Goal: Task Accomplishment & Management: Use online tool/utility

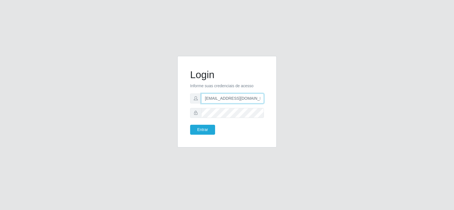
drag, startPoint x: 183, startPoint y: 101, endPoint x: 160, endPoint y: 104, distance: 22.5
click at [160, 104] on div "Login Informe suas credenciais de acesso [EMAIL_ADDRESS][DOMAIN_NAME] Entrar" at bounding box center [226, 105] width 323 height 98
type input "@[DOMAIN_NAME]"
drag, startPoint x: 229, startPoint y: 98, endPoint x: 149, endPoint y: 98, distance: 79.7
click at [151, 98] on div "Login Informe suas credenciais de acesso Entrar" at bounding box center [226, 105] width 323 height 98
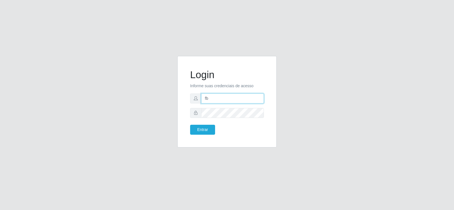
type input "[EMAIL_ADDRESS][DOMAIN_NAME]"
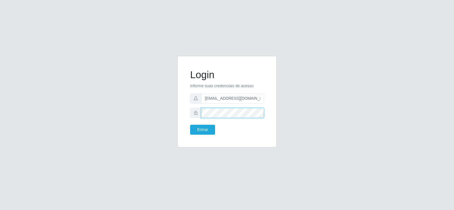
click at [178, 111] on div "Login Informe suas credenciais de acesso [EMAIL_ADDRESS][DOMAIN_NAME] Entrar" at bounding box center [226, 101] width 99 height 91
click at [203, 129] on button "Entrar" at bounding box center [202, 129] width 25 height 10
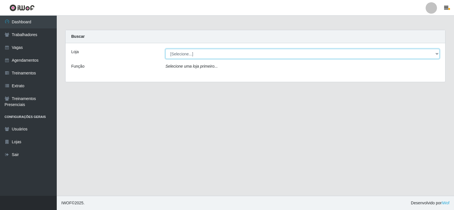
click at [191, 50] on select "[Selecione...] Supermercado Tadeu - [GEOGRAPHIC_DATA]" at bounding box center [302, 54] width 274 height 10
select select "195"
click at [165, 49] on select "[Selecione...] Supermercado Tadeu - [GEOGRAPHIC_DATA]" at bounding box center [302, 54] width 274 height 10
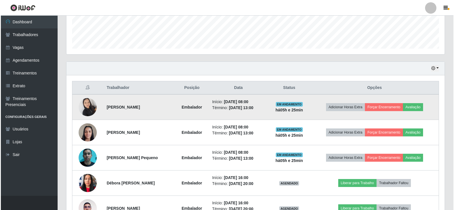
scroll to position [170, 0]
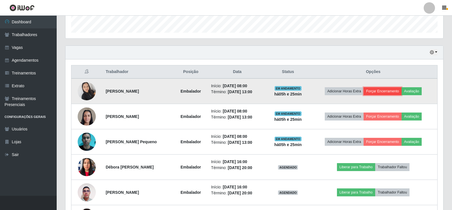
click at [382, 93] on button "Forçar Encerramento" at bounding box center [383, 91] width 38 height 8
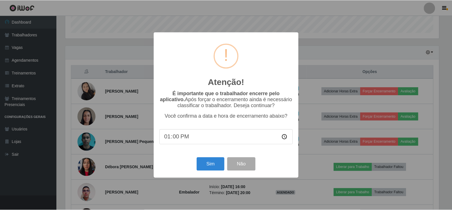
scroll to position [118, 375]
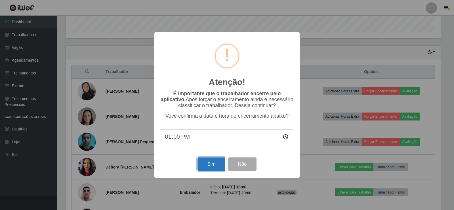
click at [211, 166] on button "Sim" at bounding box center [211, 163] width 28 height 13
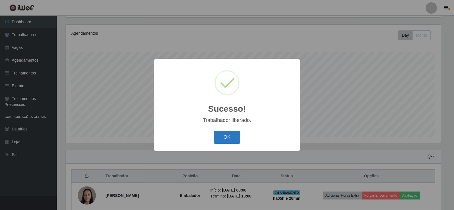
click at [232, 136] on button "OK" at bounding box center [227, 136] width 26 height 13
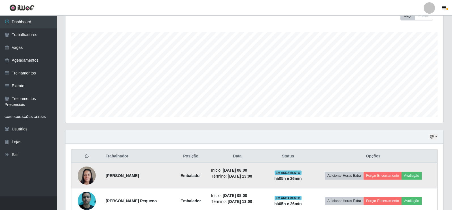
scroll to position [123, 0]
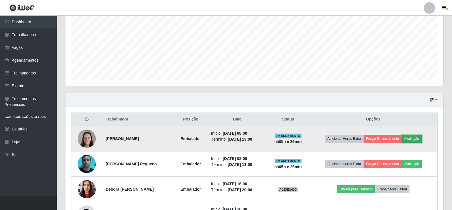
click at [415, 137] on button "Avaliação" at bounding box center [412, 138] width 20 height 8
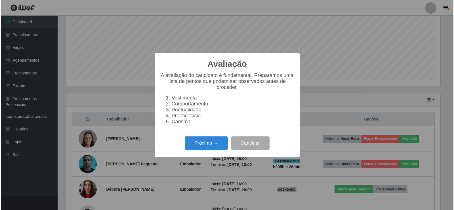
scroll to position [118, 375]
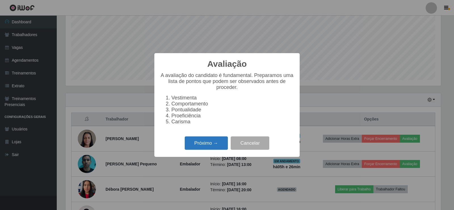
click at [212, 145] on button "Próximo →" at bounding box center [206, 142] width 43 height 13
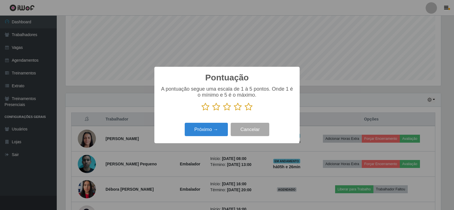
scroll to position [283388, 283131]
click at [246, 108] on icon at bounding box center [248, 106] width 8 height 9
click at [244, 111] on input "radio" at bounding box center [244, 111] width 0 height 0
click at [216, 130] on button "Próximo →" at bounding box center [206, 128] width 43 height 13
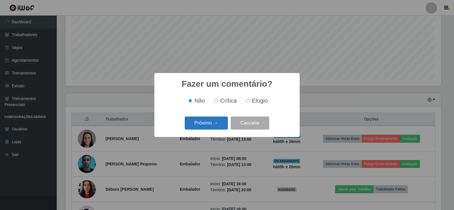
click at [223, 126] on button "Próximo →" at bounding box center [206, 122] width 43 height 13
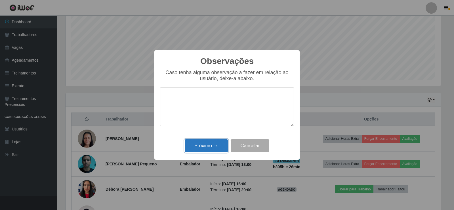
click at [216, 146] on button "Próximo →" at bounding box center [206, 145] width 43 height 13
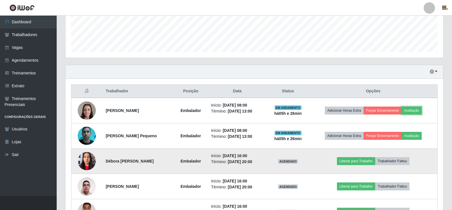
scroll to position [151, 0]
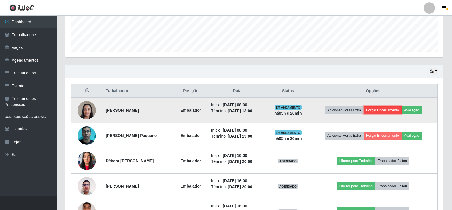
click at [380, 109] on button "Forçar Encerramento" at bounding box center [383, 110] width 38 height 8
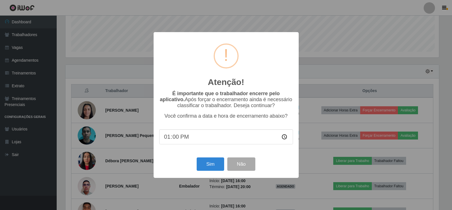
scroll to position [118, 375]
click at [207, 162] on button "Sim" at bounding box center [211, 163] width 28 height 13
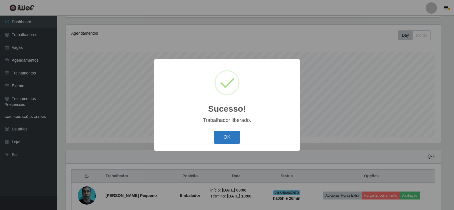
click at [227, 135] on button "OK" at bounding box center [227, 136] width 26 height 13
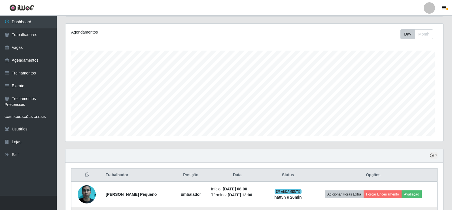
scroll to position [0, 0]
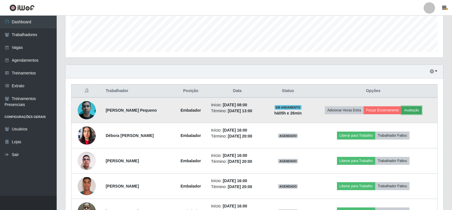
click at [419, 111] on button "Avaliação" at bounding box center [412, 110] width 20 height 8
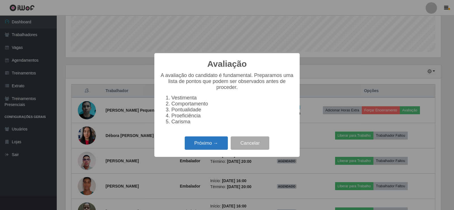
click at [214, 145] on button "Próximo →" at bounding box center [206, 142] width 43 height 13
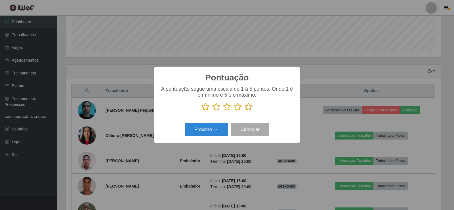
click at [247, 108] on icon at bounding box center [248, 106] width 8 height 9
click at [244, 111] on input "radio" at bounding box center [244, 111] width 0 height 0
click at [213, 130] on button "Próximo →" at bounding box center [206, 128] width 43 height 13
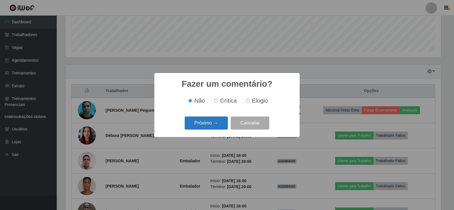
click at [217, 125] on button "Próximo →" at bounding box center [206, 122] width 43 height 13
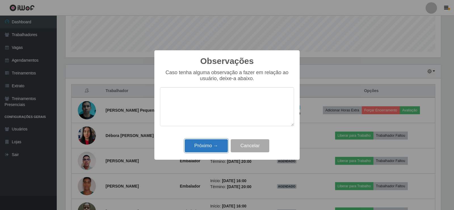
click at [213, 141] on button "Próximo →" at bounding box center [206, 145] width 43 height 13
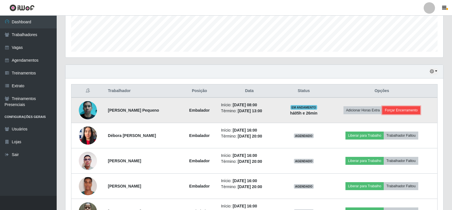
click at [401, 108] on button "Forçar Encerramento" at bounding box center [401, 110] width 38 height 8
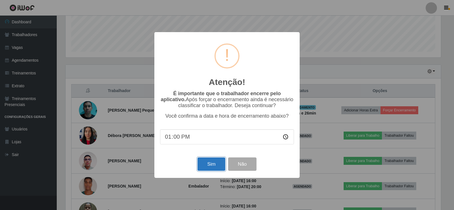
click at [207, 160] on button "Sim" at bounding box center [211, 163] width 28 height 13
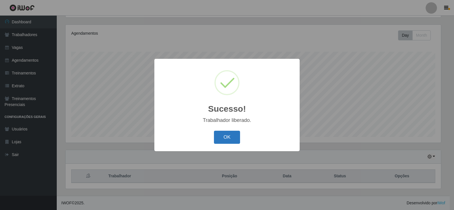
drag, startPoint x: 234, startPoint y: 137, endPoint x: 230, endPoint y: 138, distance: 3.3
click at [232, 137] on button "OK" at bounding box center [227, 136] width 26 height 13
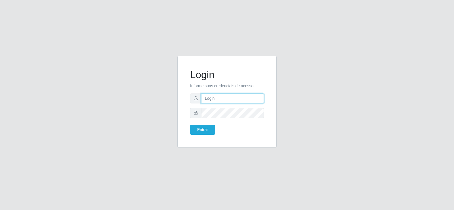
type input "[EMAIL_ADDRESS][DOMAIN_NAME]"
click at [253, 101] on input "[EMAIL_ADDRESS][DOMAIN_NAME]" at bounding box center [232, 98] width 63 height 10
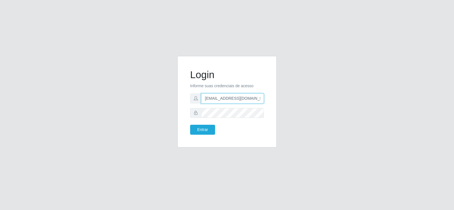
click at [253, 101] on input "[EMAIL_ADDRESS][DOMAIN_NAME]" at bounding box center [232, 98] width 63 height 10
type input "raizasup@tadeu.com"
drag, startPoint x: 200, startPoint y: 130, endPoint x: 194, endPoint y: 129, distance: 6.0
click at [200, 130] on button "Entrar" at bounding box center [202, 129] width 25 height 10
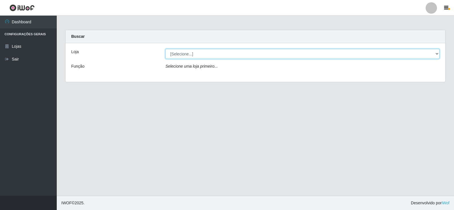
click at [221, 53] on select "[Selecione...] Supermercado Tadeu - [GEOGRAPHIC_DATA]" at bounding box center [302, 54] width 274 height 10
select select "195"
click at [165, 49] on select "[Selecione...] Supermercado Tadeu - [GEOGRAPHIC_DATA]" at bounding box center [302, 54] width 274 height 10
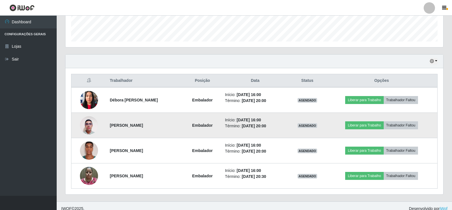
scroll to position [167, 0]
